Goal: Complete application form

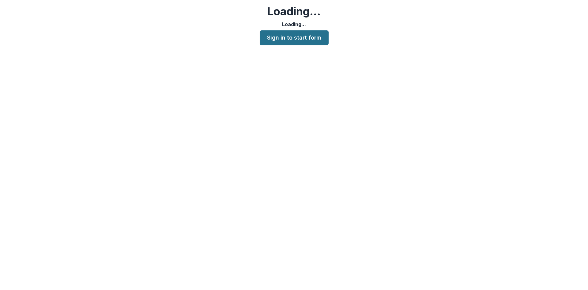
click at [282, 42] on link "Sign in to start form" at bounding box center [294, 37] width 69 height 15
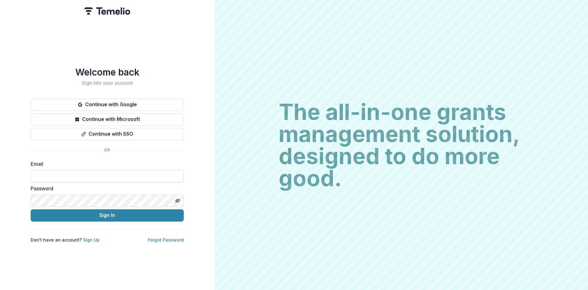
click at [120, 172] on input at bounding box center [107, 176] width 153 height 12
type input "**********"
click at [123, 215] on button "Sign In" at bounding box center [107, 215] width 153 height 12
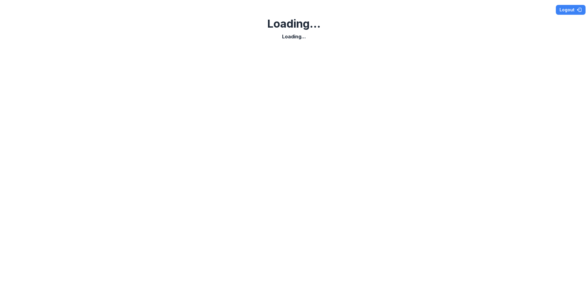
click at [307, 37] on div "Logout Loading... Loading..." at bounding box center [294, 145] width 588 height 290
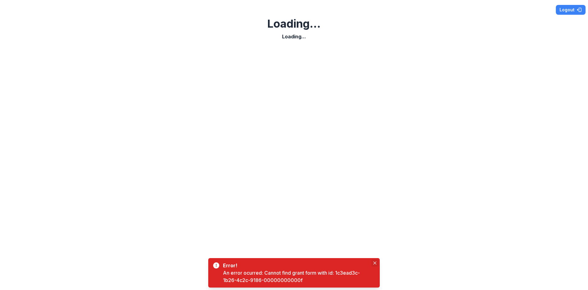
click at [374, 261] on icon "Close" at bounding box center [374, 262] width 3 height 3
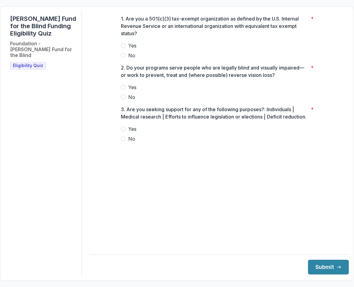
click at [126, 49] on label "Yes" at bounding box center [219, 45] width 196 height 7
click at [123, 90] on span at bounding box center [123, 87] width 5 height 5
click at [125, 141] on span at bounding box center [123, 138] width 5 height 5
click at [320, 273] on button "Submit" at bounding box center [328, 267] width 41 height 15
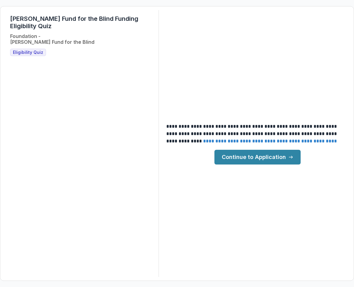
click at [252, 163] on link "Continue to Application" at bounding box center [257, 157] width 86 height 15
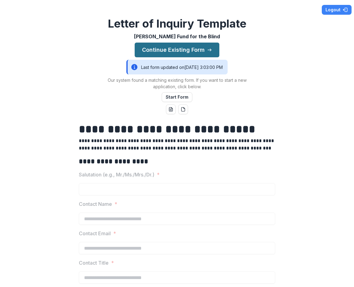
click at [185, 55] on button "Continue Existing Form" at bounding box center [176, 50] width 85 height 15
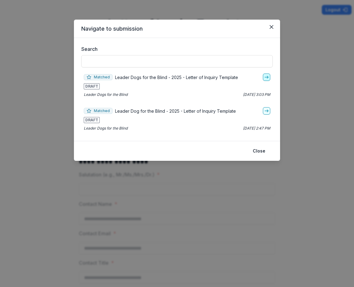
click at [266, 78] on icon "go-to" at bounding box center [266, 77] width 5 height 5
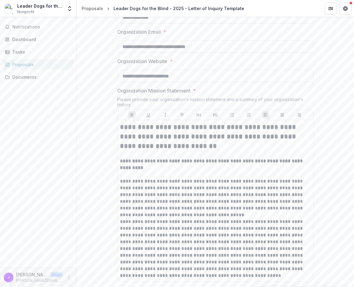
scroll to position [545, 0]
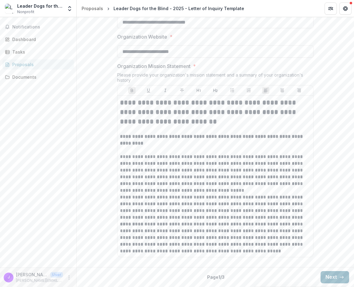
click at [332, 275] on button "Next" at bounding box center [334, 277] width 28 height 12
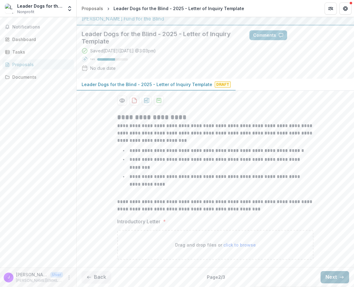
scroll to position [0, 0]
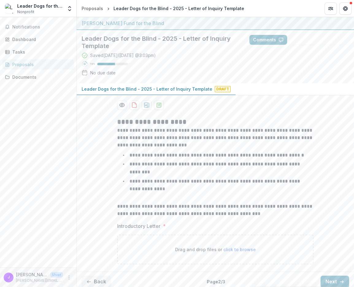
click at [243, 247] on span "click to browse" at bounding box center [239, 249] width 32 height 5
click at [247, 247] on span "click to browse" at bounding box center [239, 249] width 32 height 5
